Goal: Information Seeking & Learning: Learn about a topic

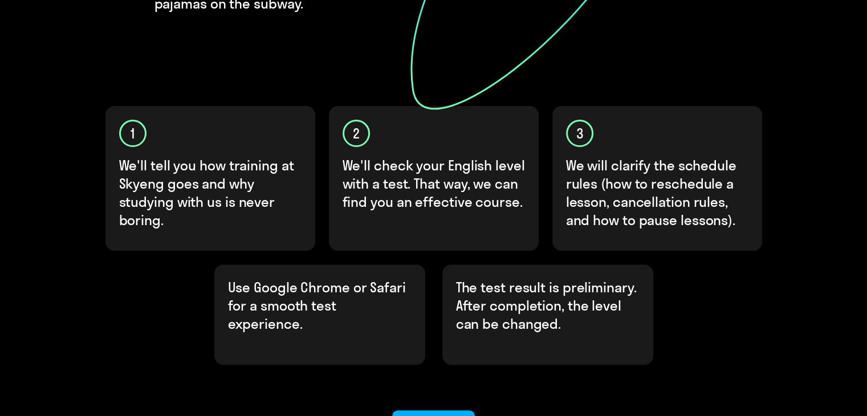
scroll to position [385, 0]
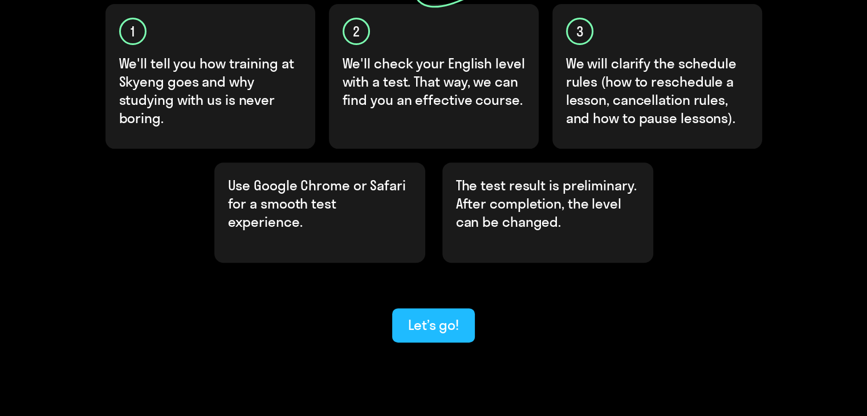
click at [424, 316] on div "Let’s go!" at bounding box center [433, 325] width 51 height 18
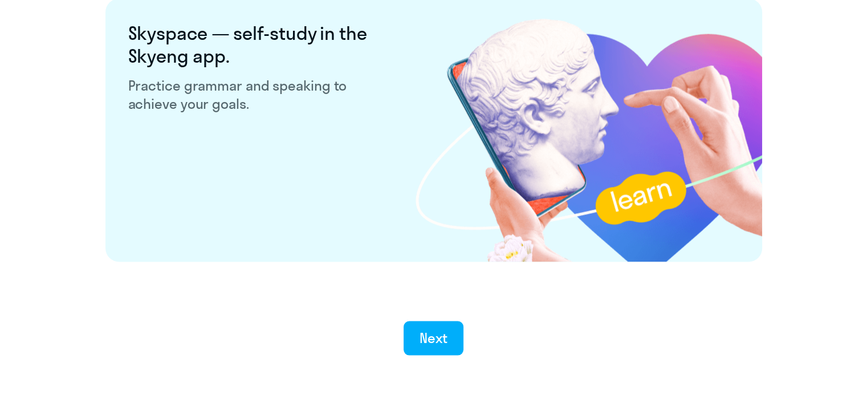
scroll to position [2226, 0]
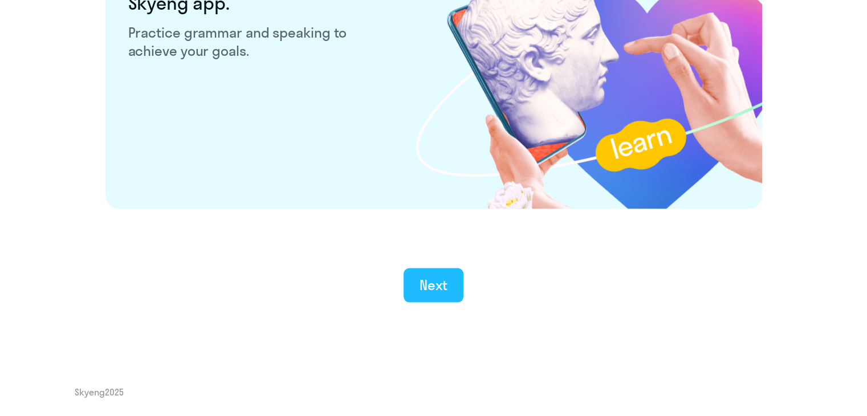
click at [451, 284] on button "Next" at bounding box center [434, 285] width 60 height 34
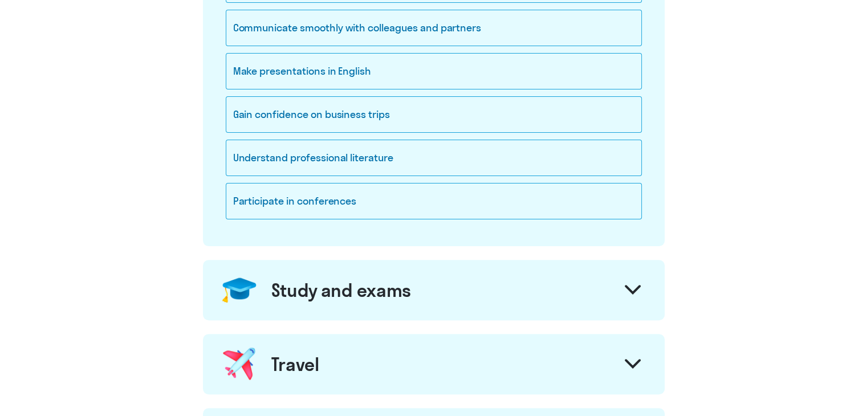
scroll to position [285, 0]
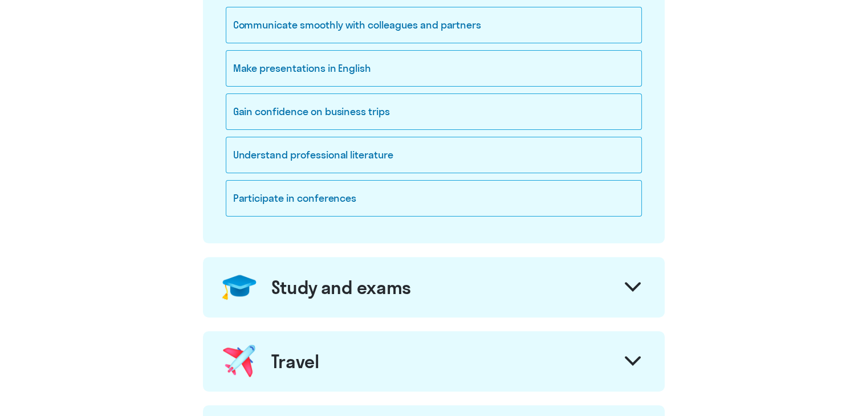
click at [467, 292] on div "Study and exams" at bounding box center [434, 287] width 462 height 60
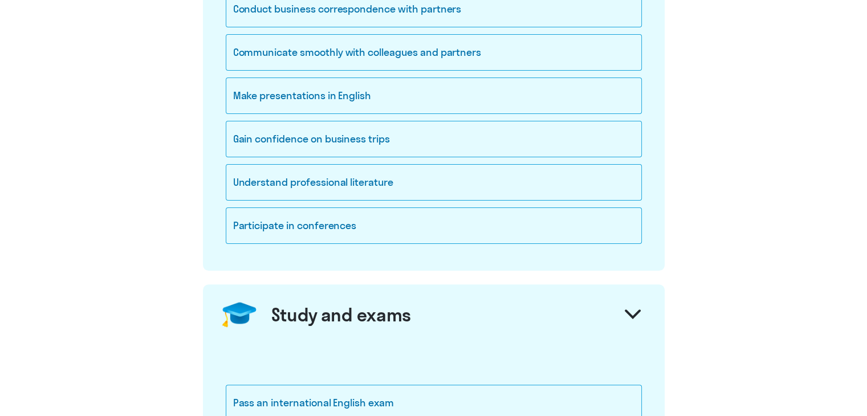
scroll to position [171, 0]
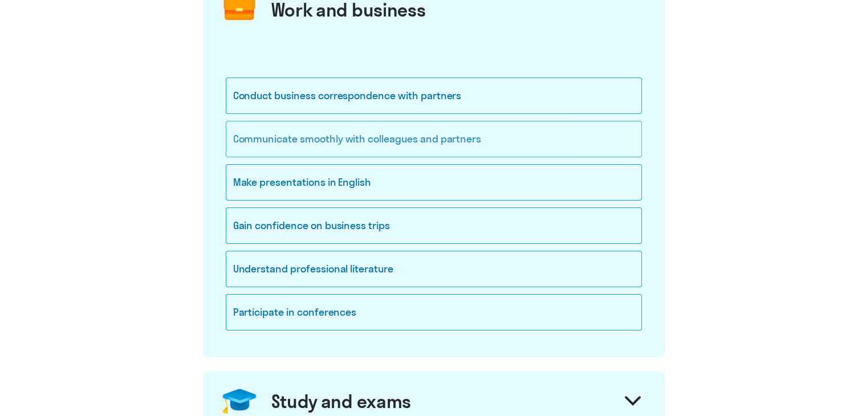
click at [435, 139] on div "Communicate smoothly with colleagues and partners" at bounding box center [434, 139] width 416 height 36
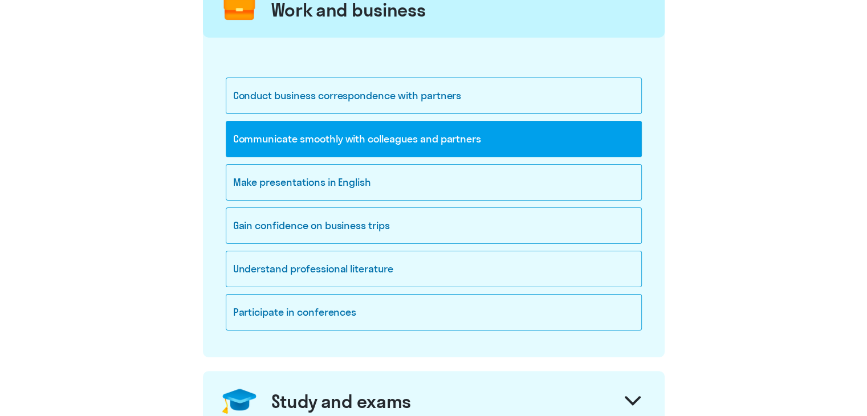
click at [435, 139] on div "Communicate smoothly with colleagues and partners" at bounding box center [434, 139] width 416 height 36
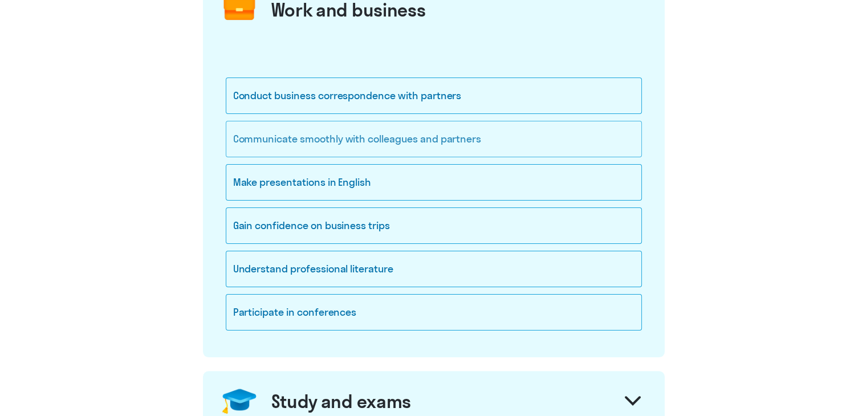
click at [434, 143] on div "Communicate smoothly with colleagues and partners" at bounding box center [434, 139] width 416 height 36
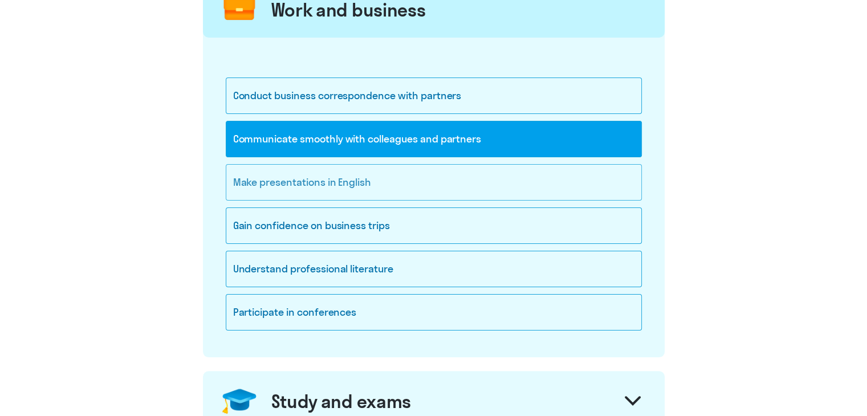
click at [385, 165] on div "Make presentations in English" at bounding box center [434, 182] width 416 height 36
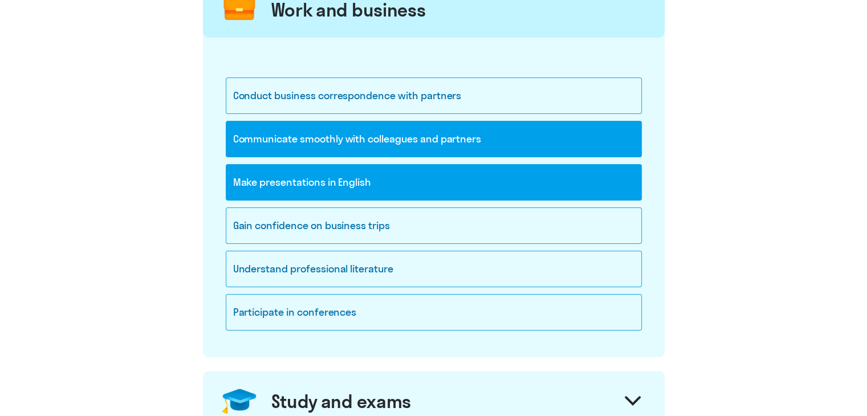
click at [384, 183] on div "Make presentations in English" at bounding box center [434, 182] width 416 height 36
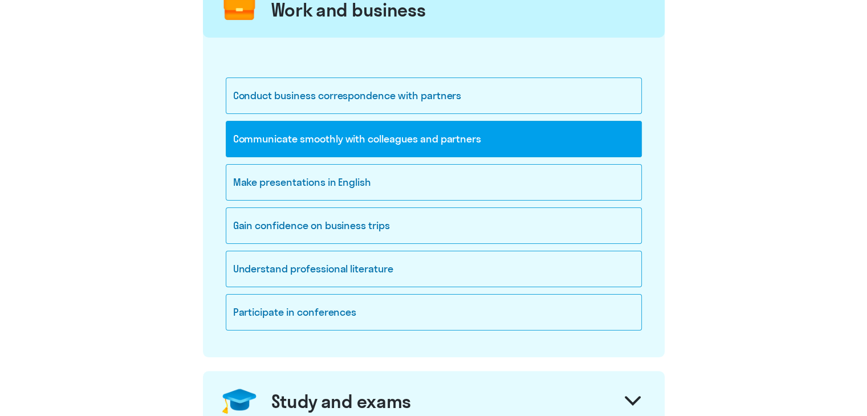
click at [423, 135] on div "Communicate smoothly with colleagues and partners" at bounding box center [434, 139] width 416 height 36
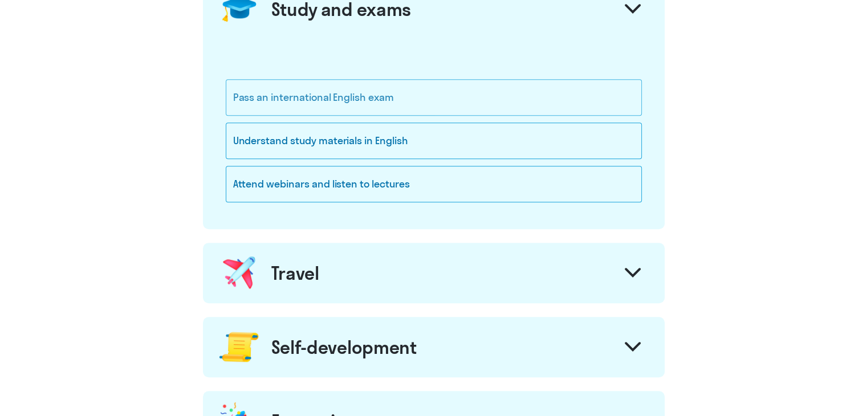
scroll to position [570, 0]
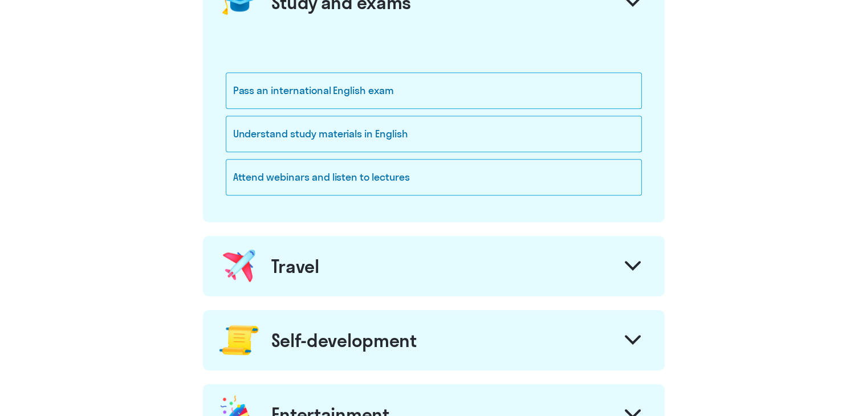
click at [429, 251] on div "Travel" at bounding box center [434, 266] width 462 height 60
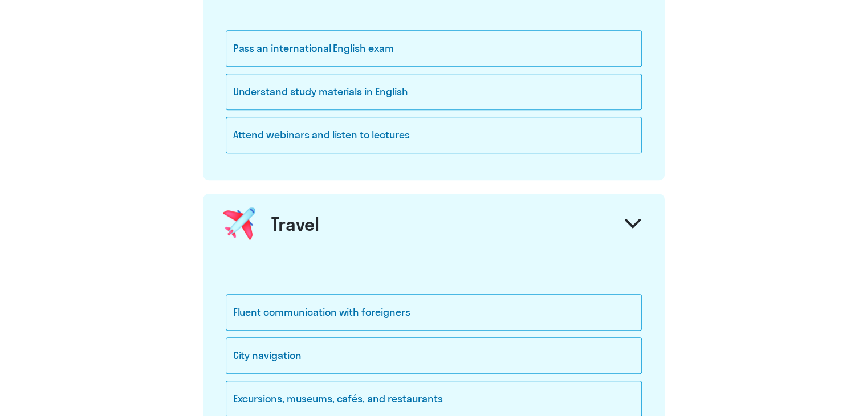
scroll to position [684, 0]
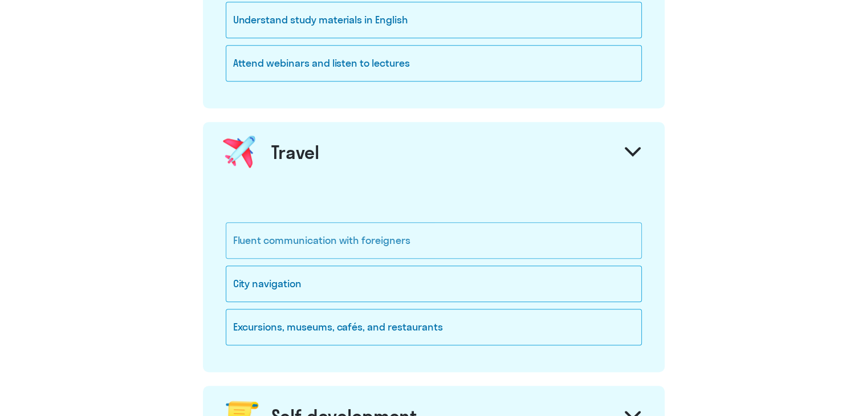
click at [427, 235] on div "Fluent communication with foreigners" at bounding box center [434, 240] width 416 height 36
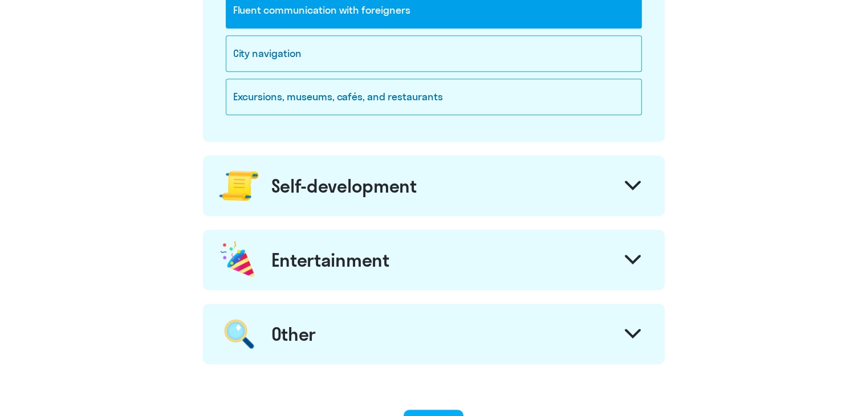
scroll to position [969, 0]
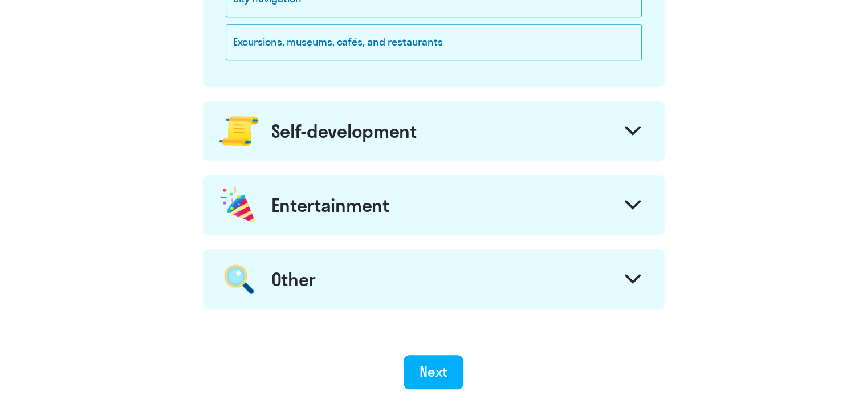
click at [413, 138] on div "Self-development" at bounding box center [343, 131] width 145 height 23
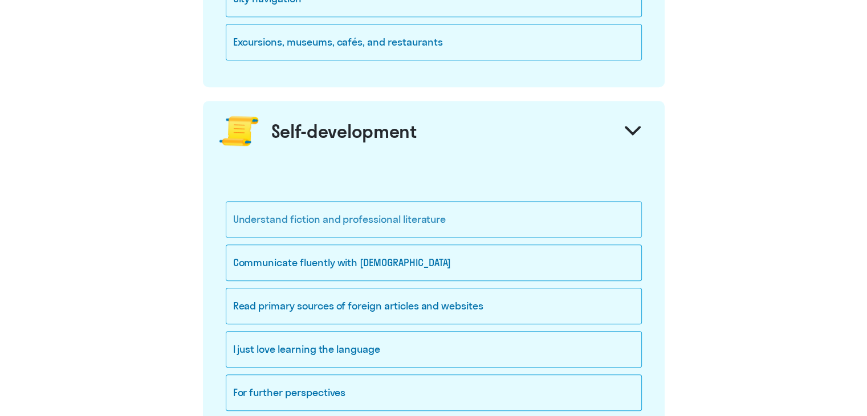
click at [427, 218] on div "Understand fiction and professional literature" at bounding box center [434, 219] width 416 height 36
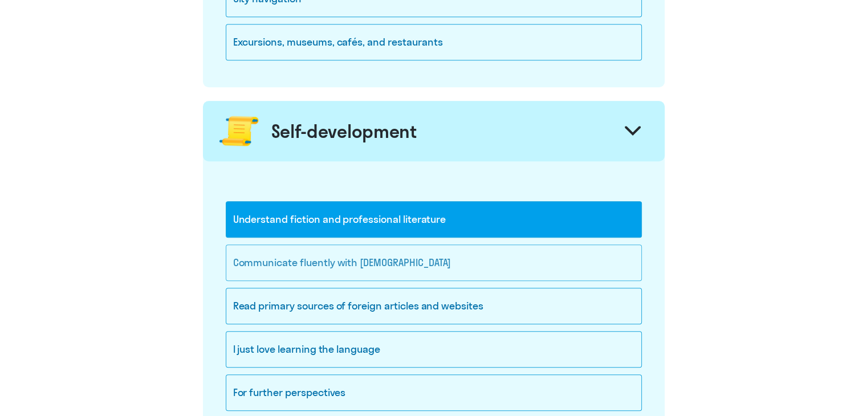
scroll to position [1026, 0]
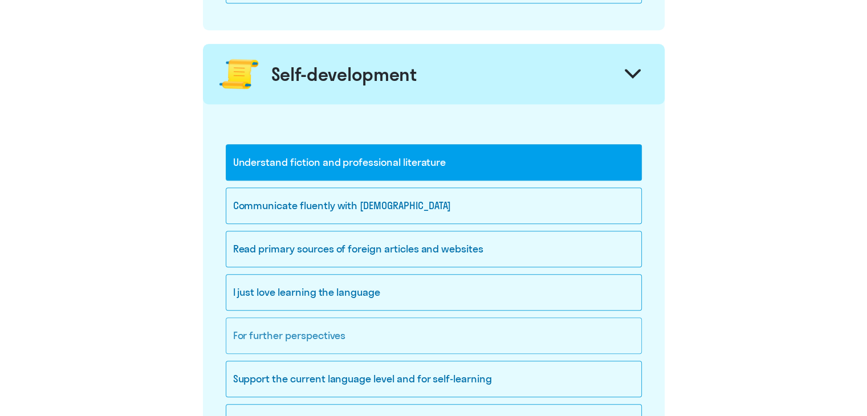
click at [376, 345] on div "For further perspectives" at bounding box center [434, 335] width 416 height 36
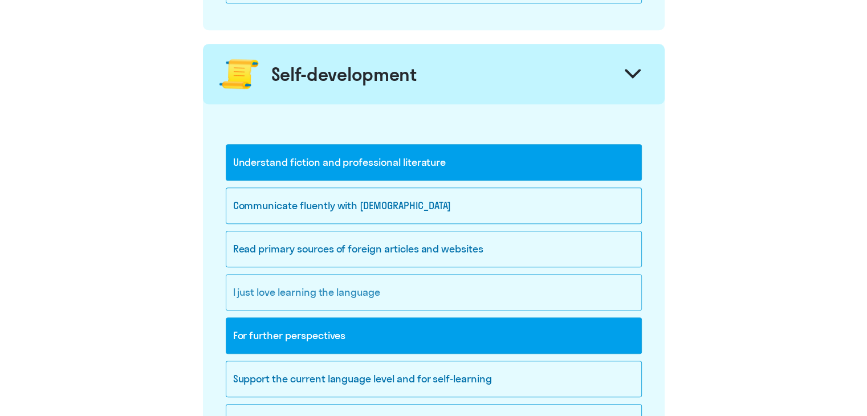
click at [374, 283] on div "I just love learning the language" at bounding box center [434, 292] width 416 height 36
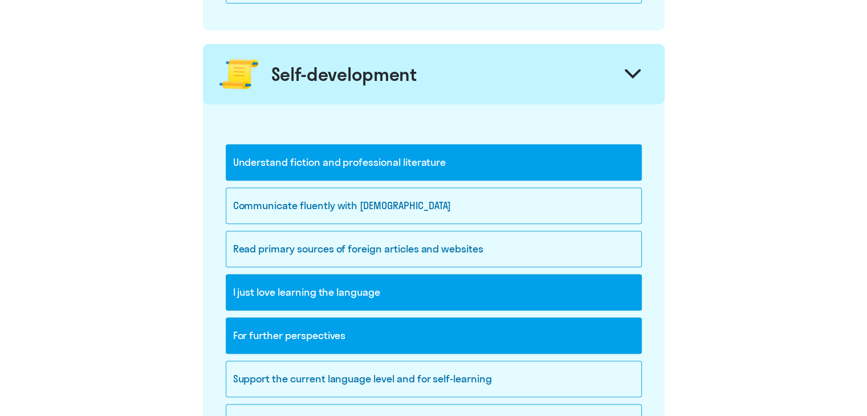
click at [344, 288] on div "I just love learning the language" at bounding box center [434, 292] width 416 height 36
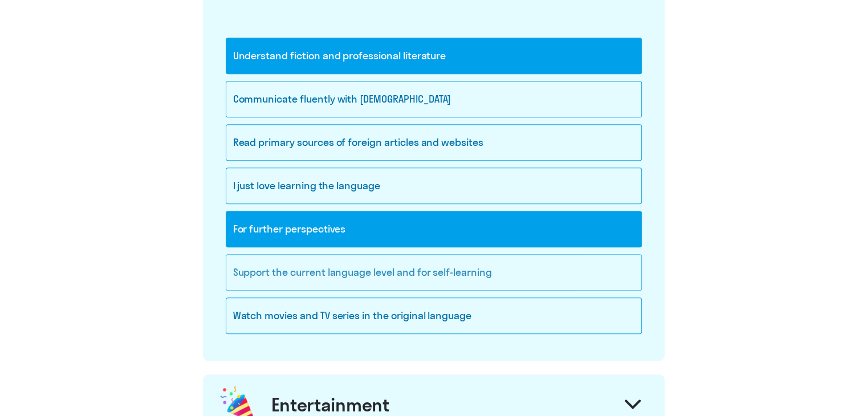
scroll to position [1140, 0]
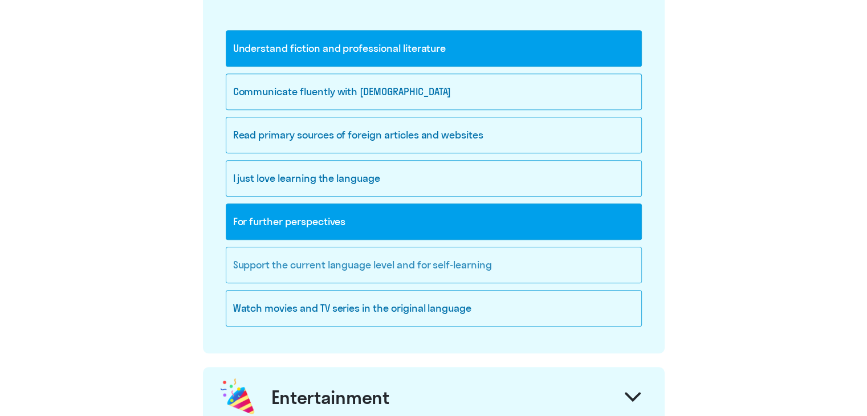
click at [438, 267] on div "Support the current language level and for self-learning" at bounding box center [434, 265] width 416 height 36
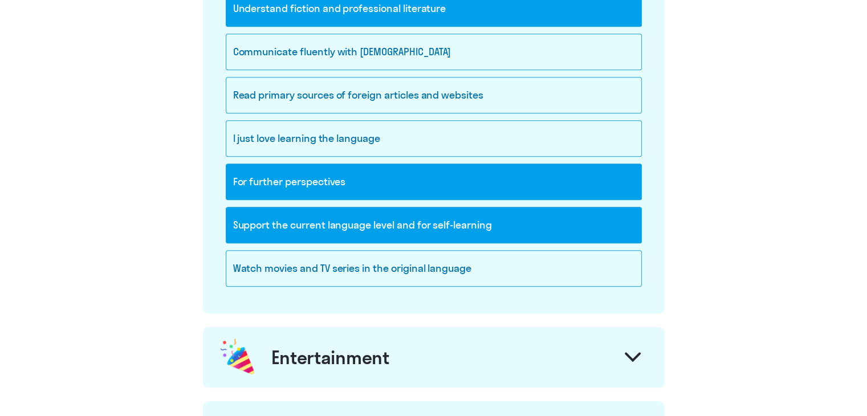
scroll to position [1197, 0]
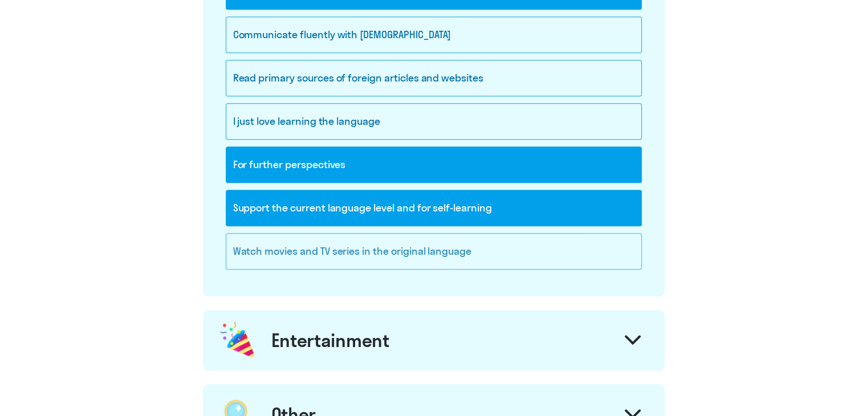
click at [397, 248] on div "Watch movies and TV series in the original language" at bounding box center [434, 251] width 416 height 36
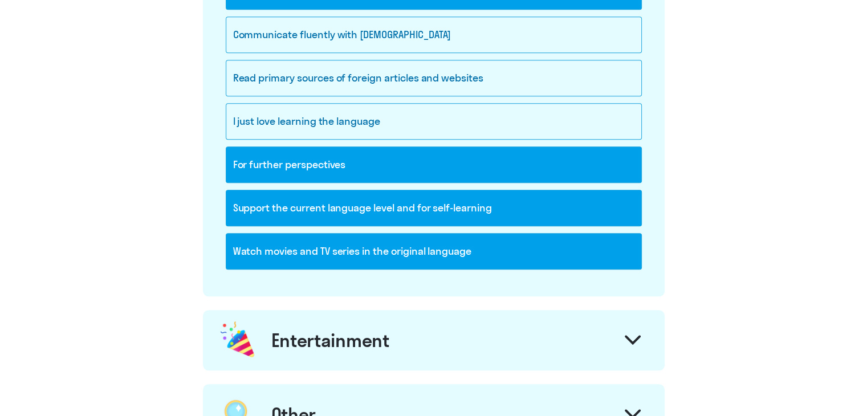
click at [455, 334] on div "Entertainment" at bounding box center [434, 340] width 462 height 60
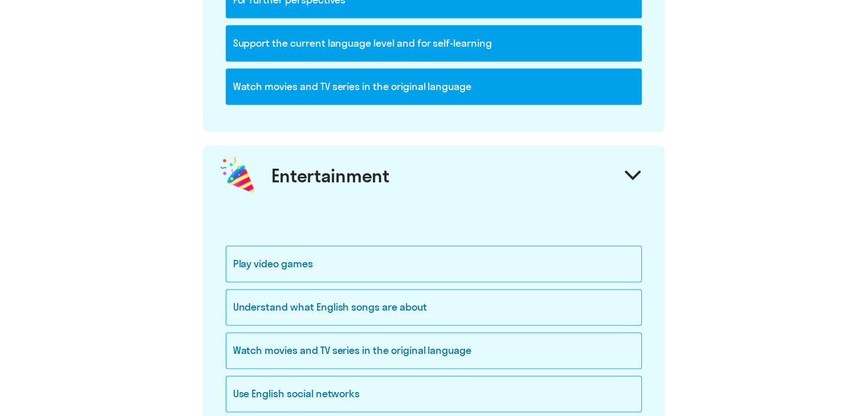
scroll to position [1368, 0]
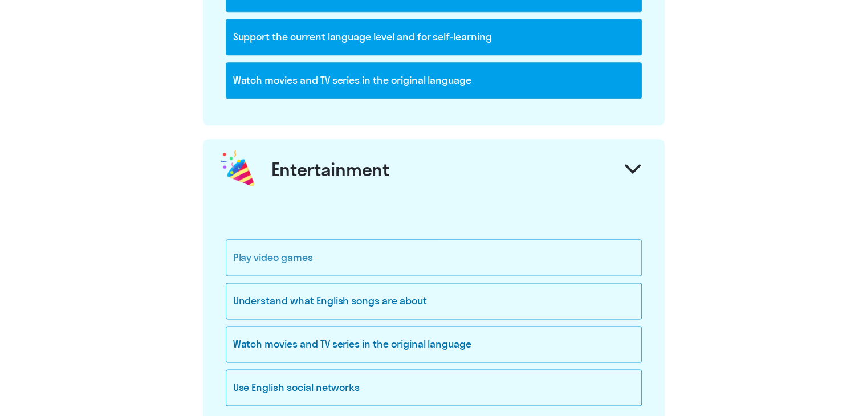
click at [433, 254] on div "Play video games" at bounding box center [434, 257] width 416 height 36
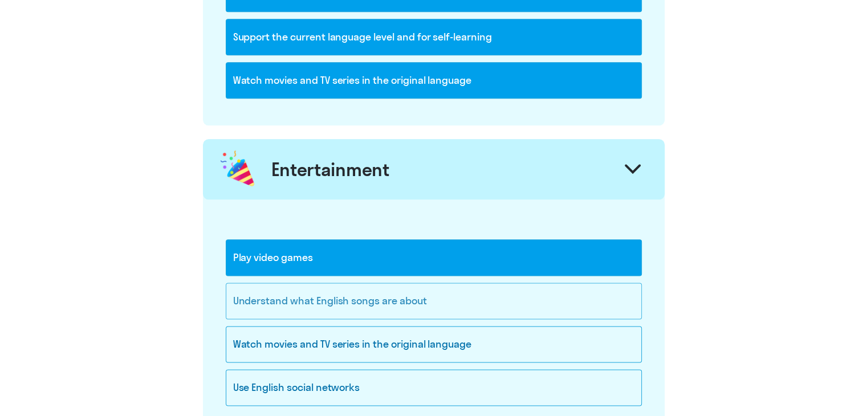
click at [455, 306] on div "Understand what English songs are about" at bounding box center [434, 301] width 416 height 36
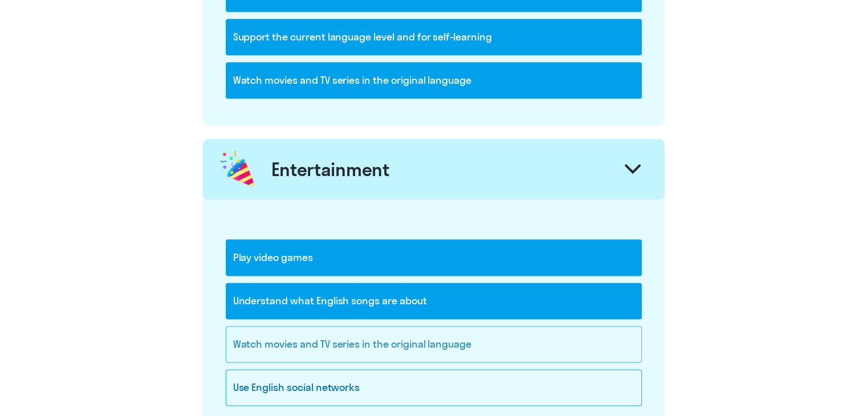
click at [491, 343] on div "Watch movies and TV series in the original language" at bounding box center [434, 344] width 416 height 36
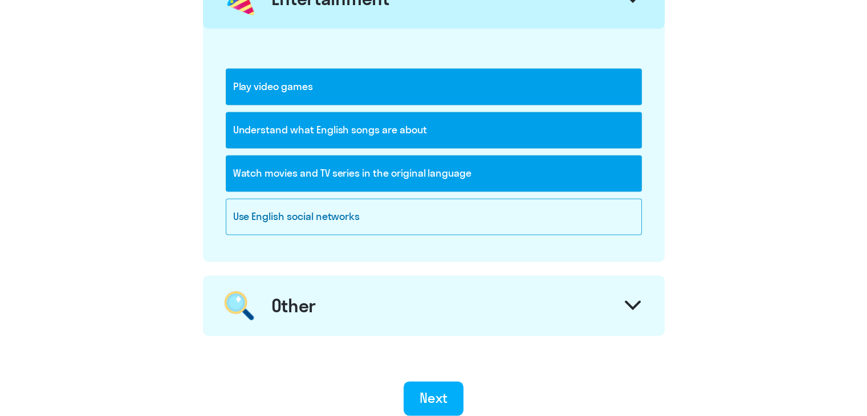
click at [465, 305] on div "Other" at bounding box center [434, 305] width 462 height 60
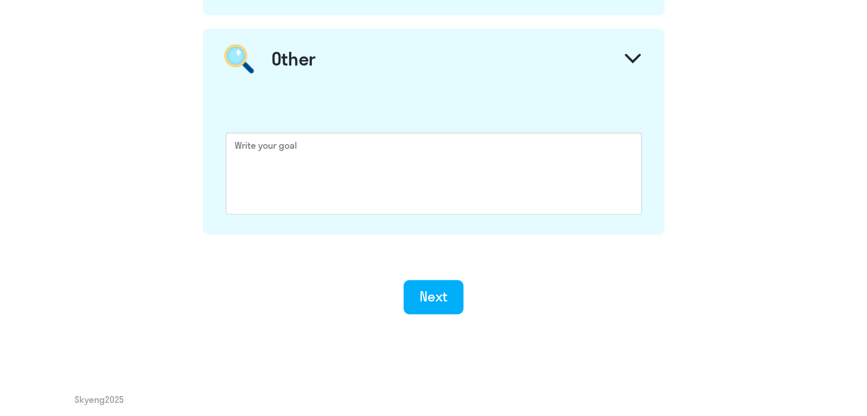
scroll to position [1787, 0]
click at [449, 298] on button "Next" at bounding box center [434, 295] width 60 height 34
